Goal: Task Accomplishment & Management: Manage account settings

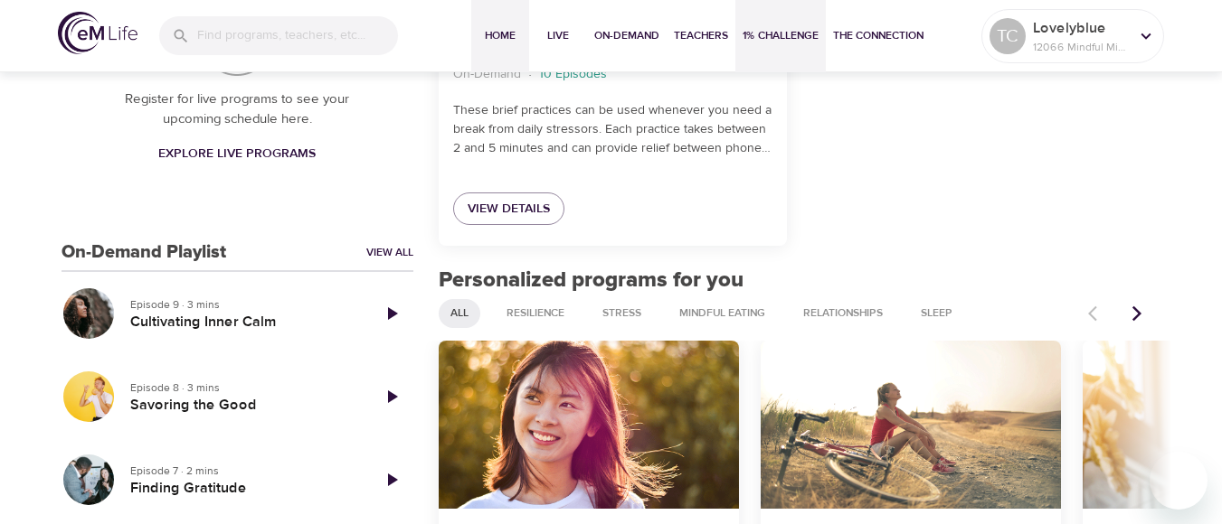
scroll to position [521, 0]
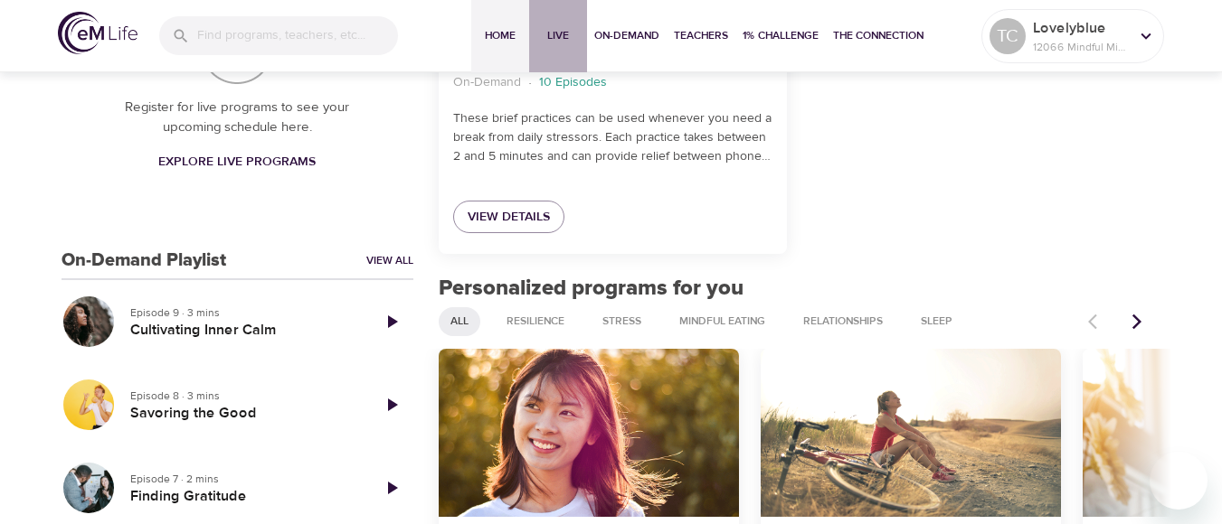
click at [559, 33] on span "Live" at bounding box center [557, 35] width 43 height 19
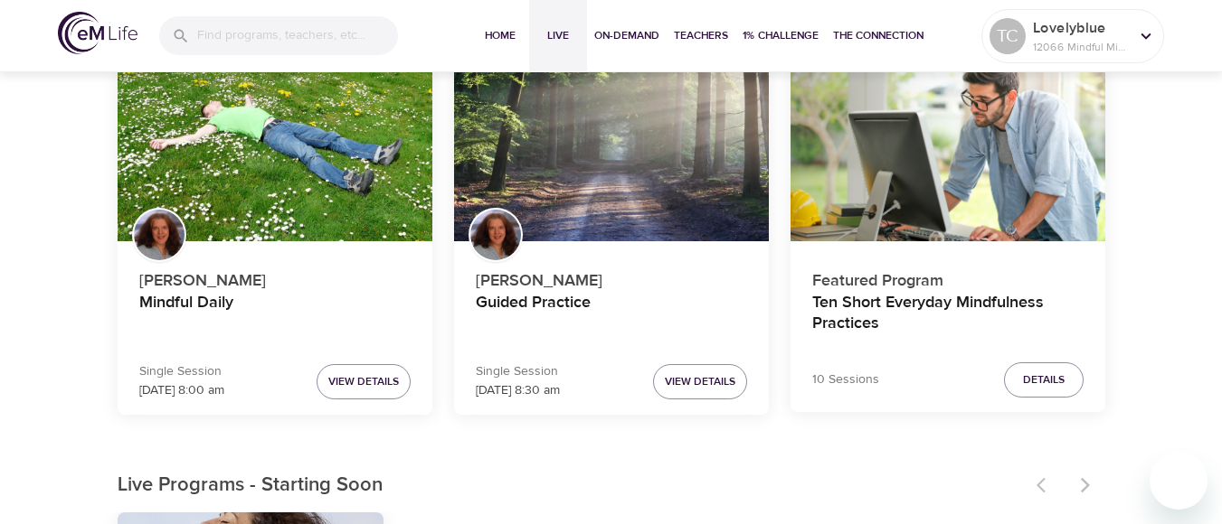
scroll to position [167, 0]
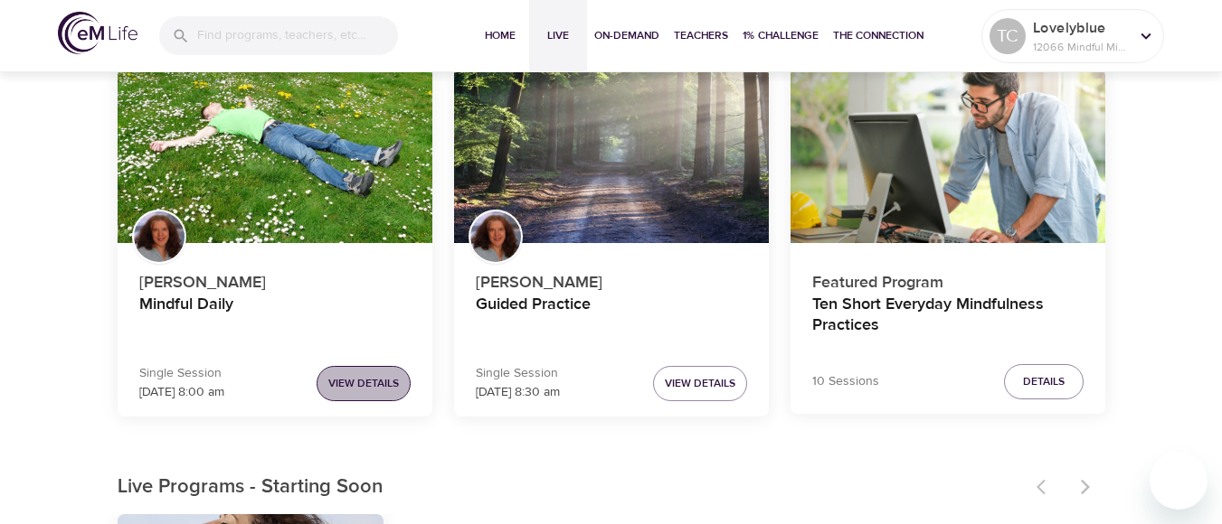
click at [382, 384] on span "View Details" at bounding box center [363, 383] width 71 height 19
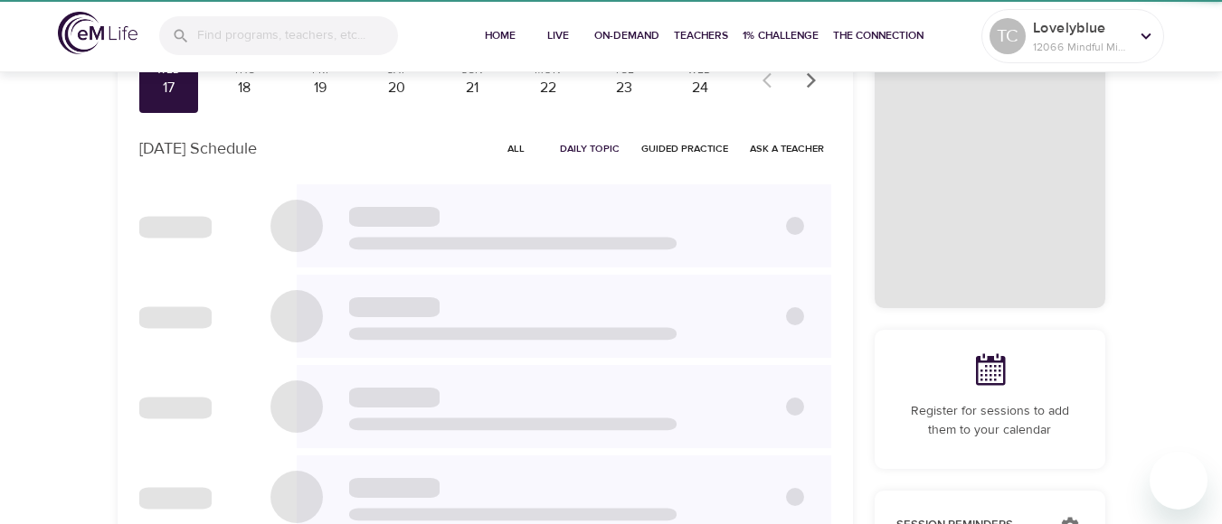
checkbox input "true"
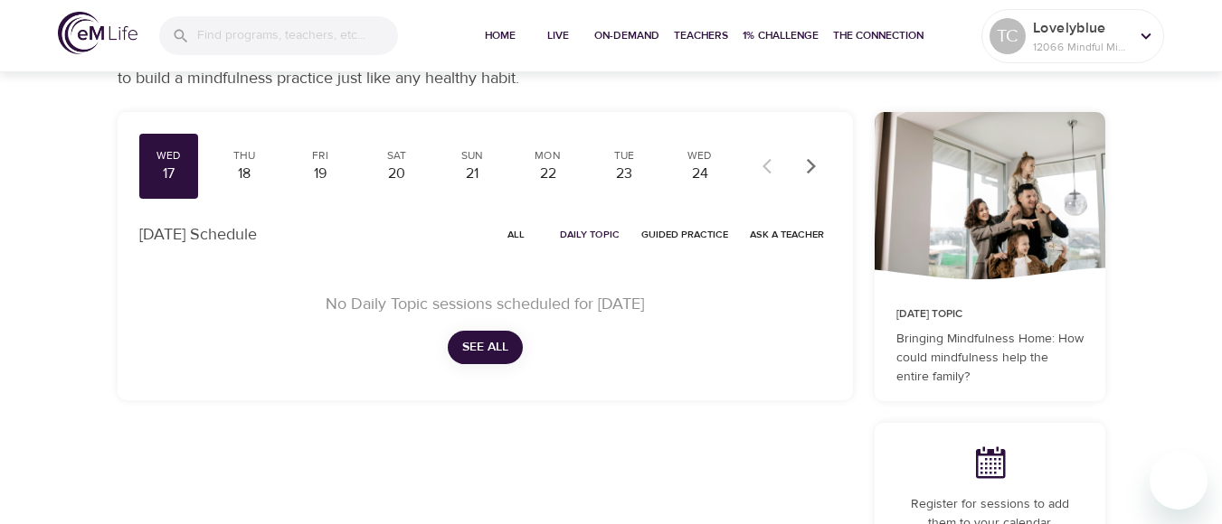
scroll to position [61, 0]
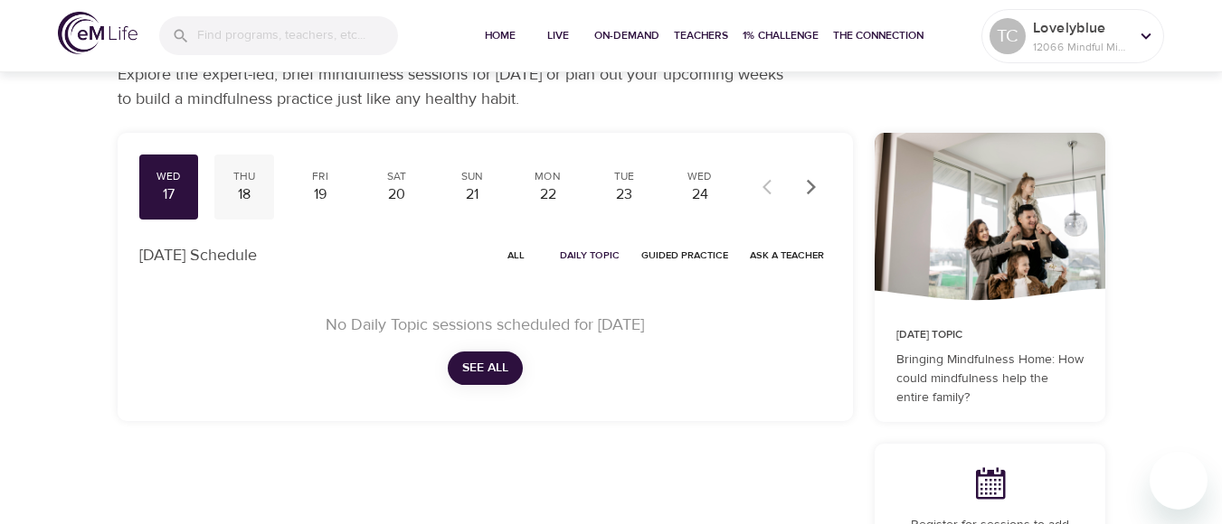
click at [247, 190] on div "18" at bounding box center [244, 194] width 45 height 21
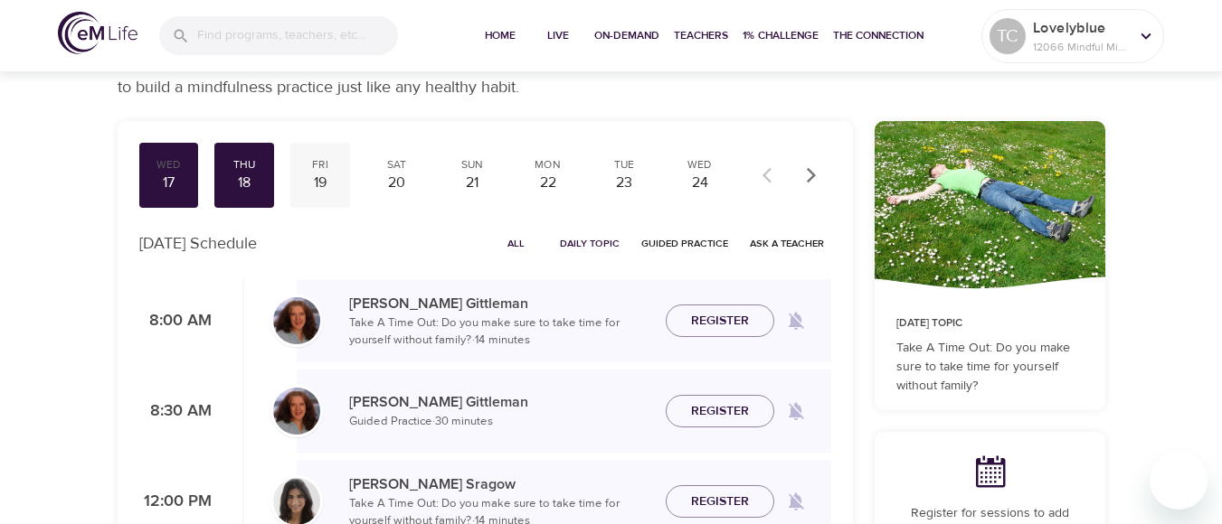
scroll to position [50, 0]
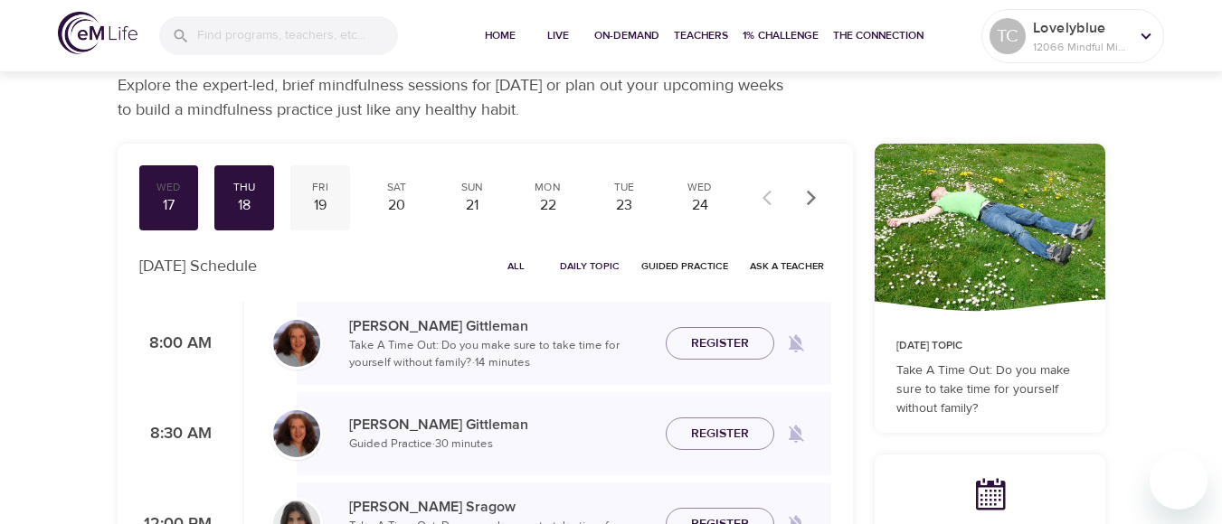
click at [323, 199] on div "19" at bounding box center [319, 205] width 45 height 21
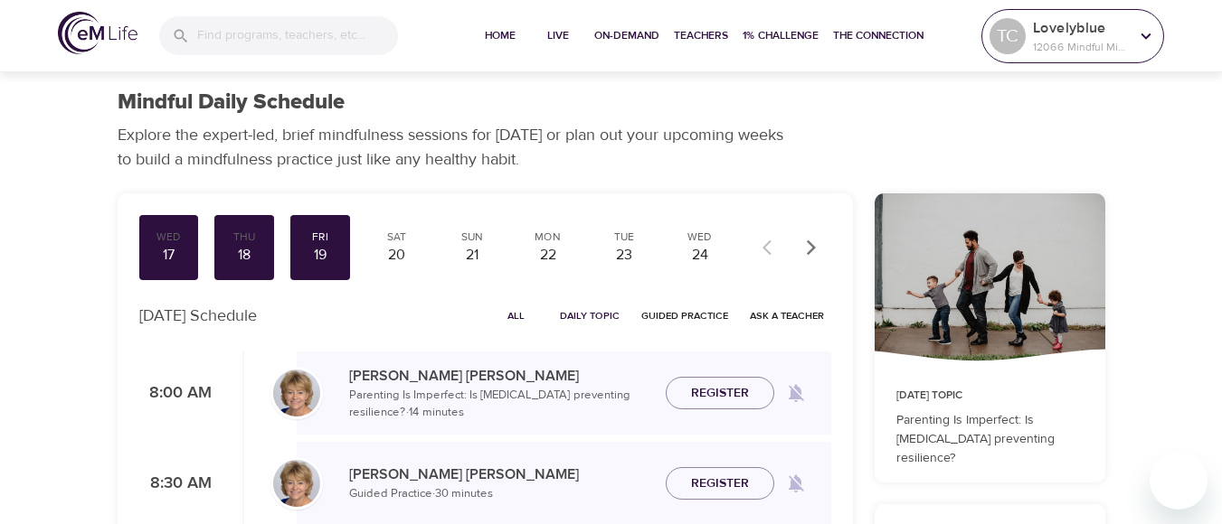
click at [1148, 37] on icon at bounding box center [1146, 36] width 20 height 20
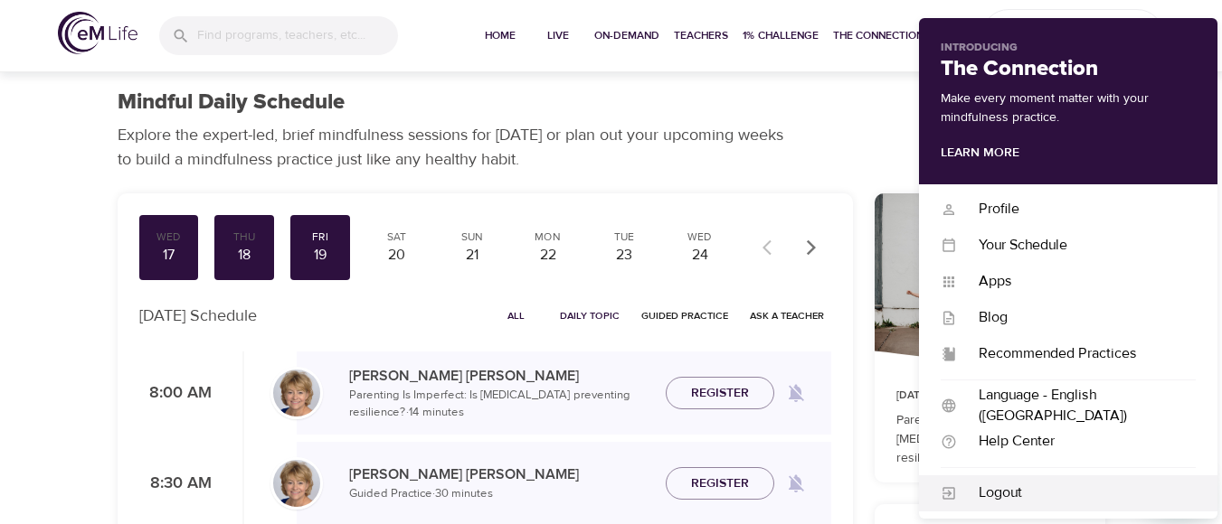
click at [1000, 488] on div "Logout" at bounding box center [1076, 493] width 239 height 21
